Goal: Book appointment/travel/reservation

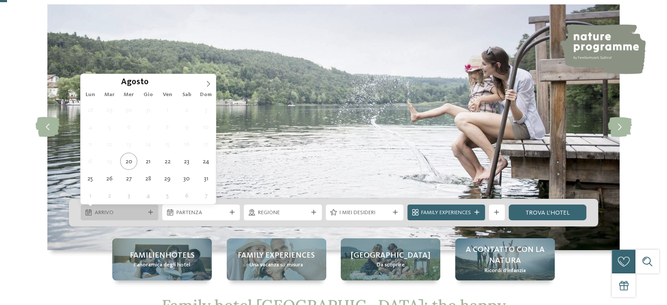
click at [130, 208] on div "Arrivo" at bounding box center [120, 212] width 54 height 8
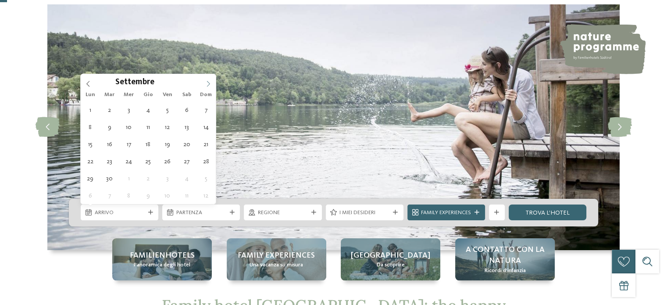
click at [205, 81] on icon at bounding box center [208, 84] width 6 height 6
click at [205, 82] on icon at bounding box center [208, 84] width 6 height 6
click at [204, 80] on span at bounding box center [208, 81] width 15 height 15
type div "[DATE]"
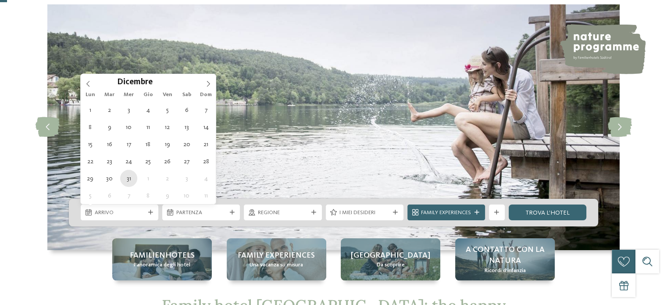
type input "****"
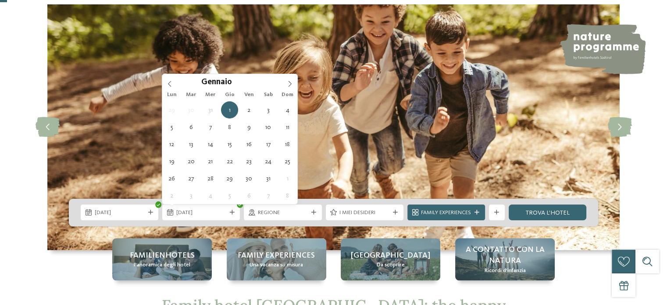
type div "[DATE]"
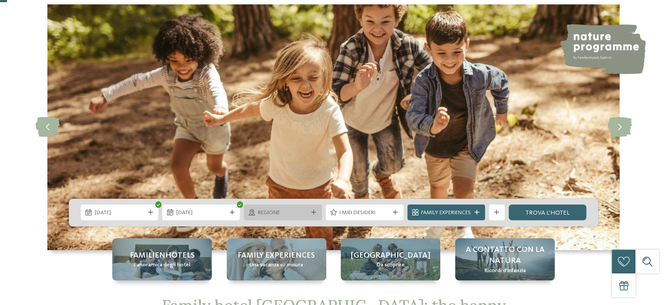
click at [306, 216] on span "Regione" at bounding box center [283, 213] width 50 height 8
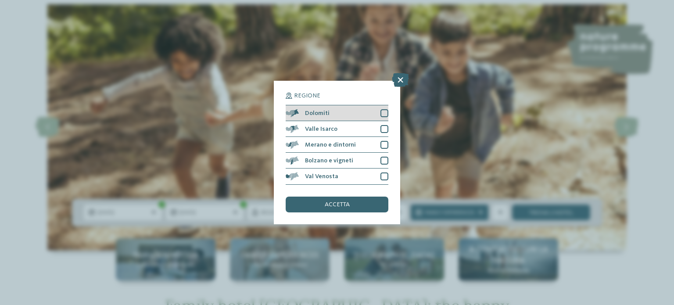
click at [383, 117] on div "Dolomiti" at bounding box center [337, 113] width 103 height 16
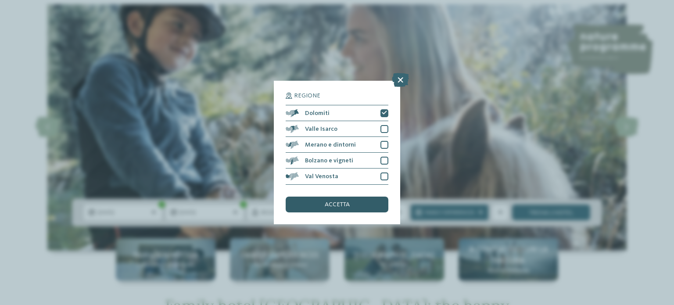
click at [338, 201] on span "accetta" at bounding box center [337, 204] width 25 height 6
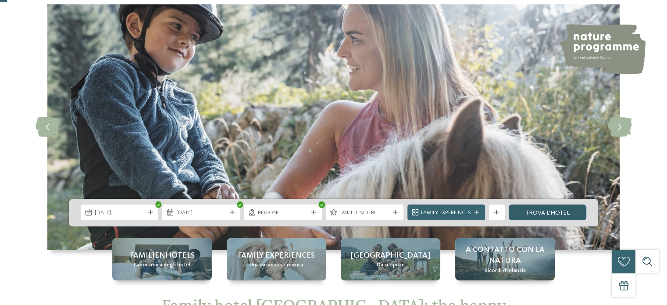
click at [530, 206] on link "trova l’hotel" at bounding box center [548, 212] width 78 height 16
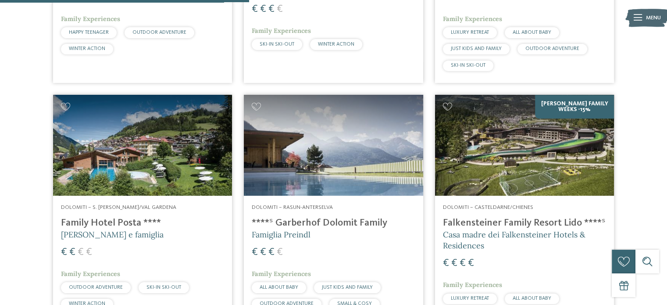
scroll to position [469, 0]
